Goal: Task Accomplishment & Management: Complete application form

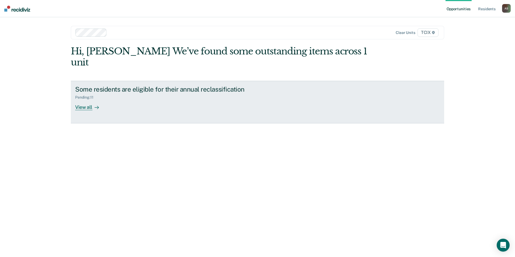
click at [185, 92] on div "Some residents are eligible for their annual reclassification Pending : 11 View…" at bounding box center [176, 97] width 202 height 25
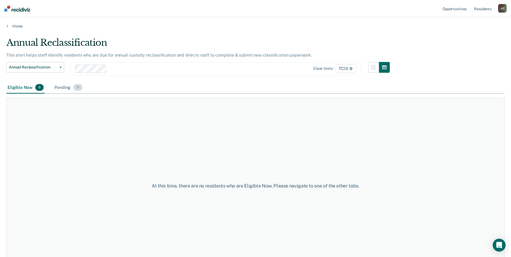
click at [74, 90] on span "11" at bounding box center [77, 87] width 9 height 7
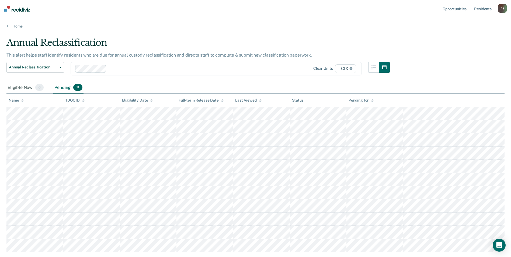
scroll to position [27, 0]
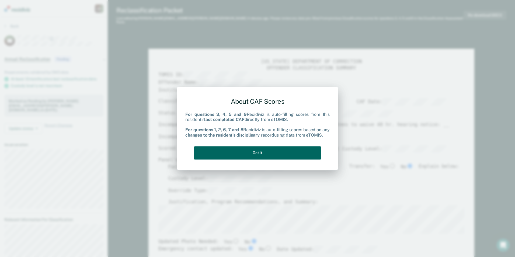
click at [279, 149] on button "Got it" at bounding box center [257, 152] width 127 height 13
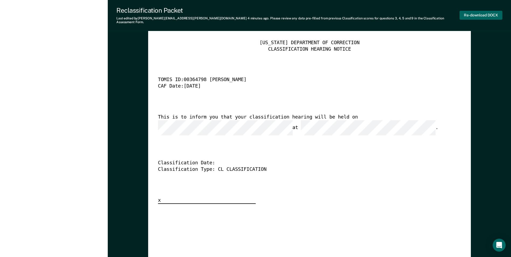
scroll to position [1319, 0]
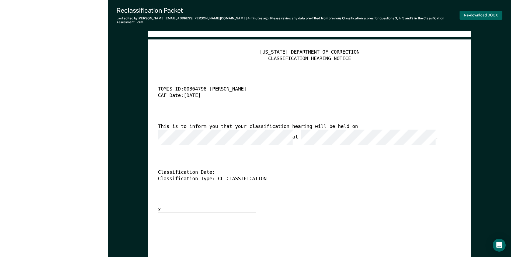
click at [481, 14] on button "Re-download DOCX" at bounding box center [480, 15] width 43 height 9
type textarea "x"
